Goal: Task Accomplishment & Management: Use online tool/utility

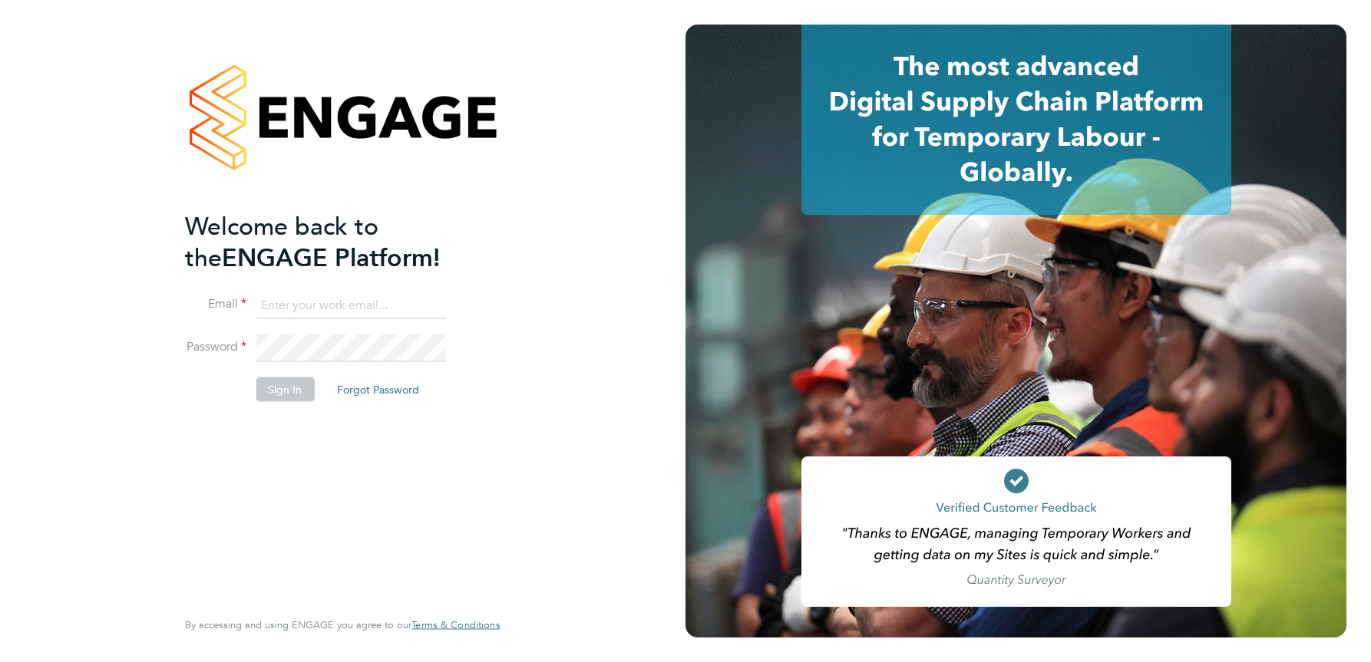
type input "[PERSON_NAME][EMAIL_ADDRESS][DOMAIN_NAME]"
click at [280, 388] on button "Sign In" at bounding box center [285, 390] width 58 height 25
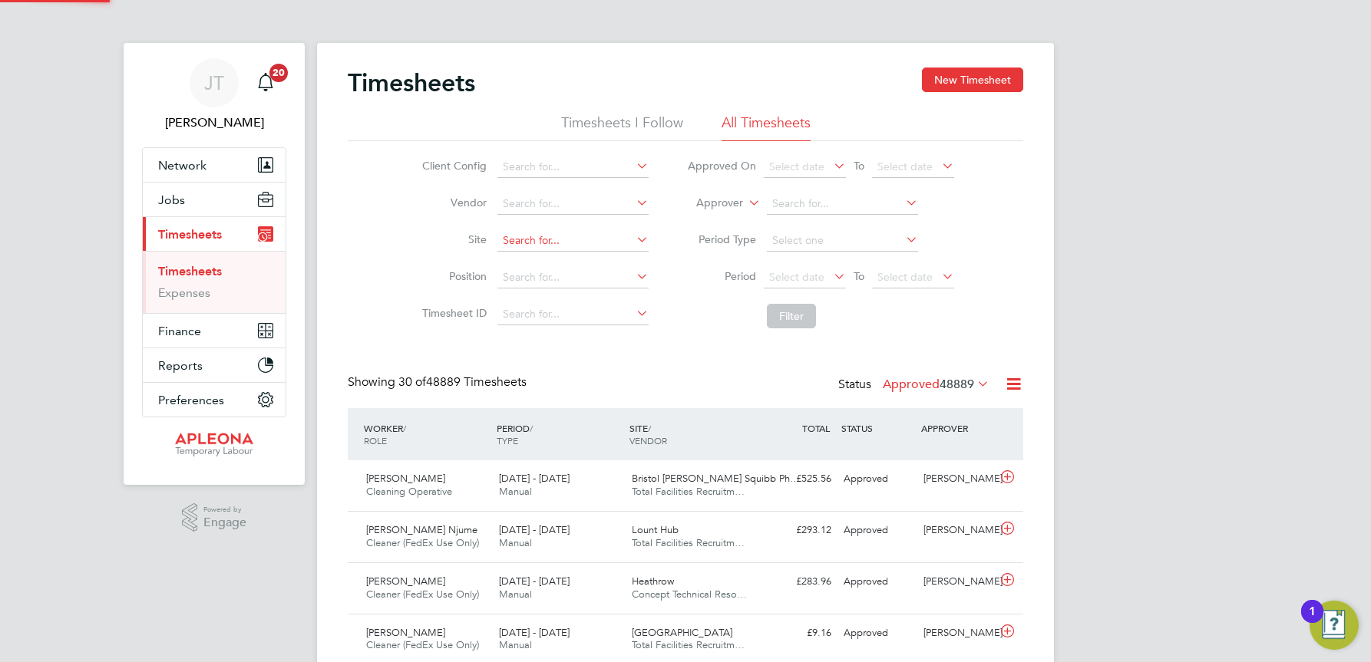
click at [511, 240] on input at bounding box center [572, 240] width 151 height 21
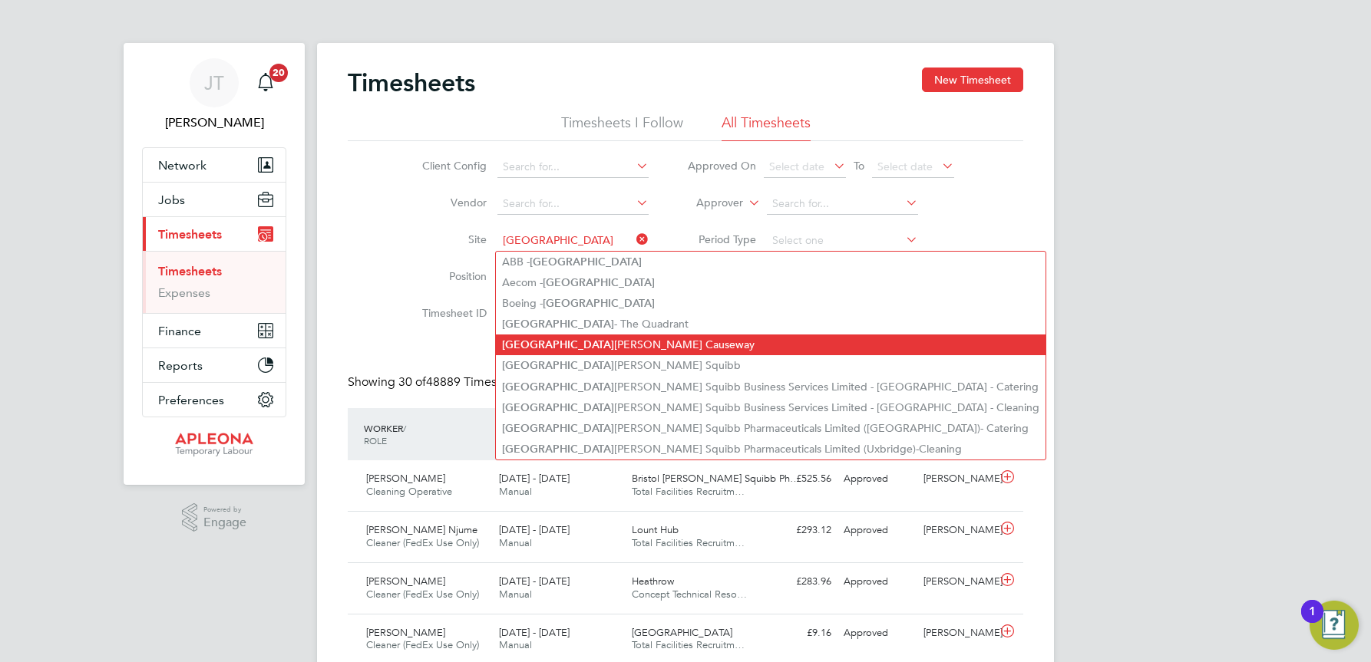
click at [560, 343] on li "Bristol Cribbs Causeway" at bounding box center [771, 345] width 550 height 21
type input "Bristol Cribbs Causeway"
